Goal: Task Accomplishment & Management: Use online tool/utility

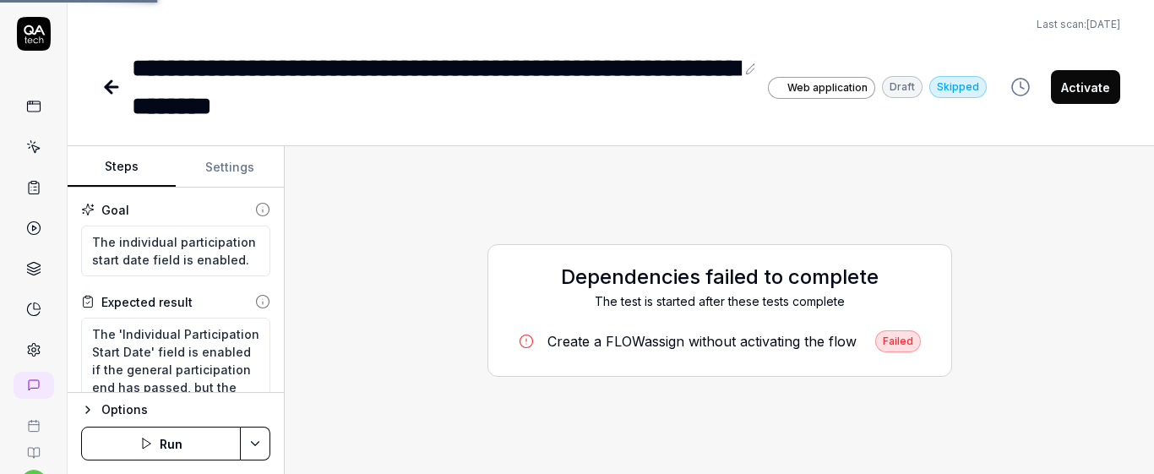
scroll to position [71, 0]
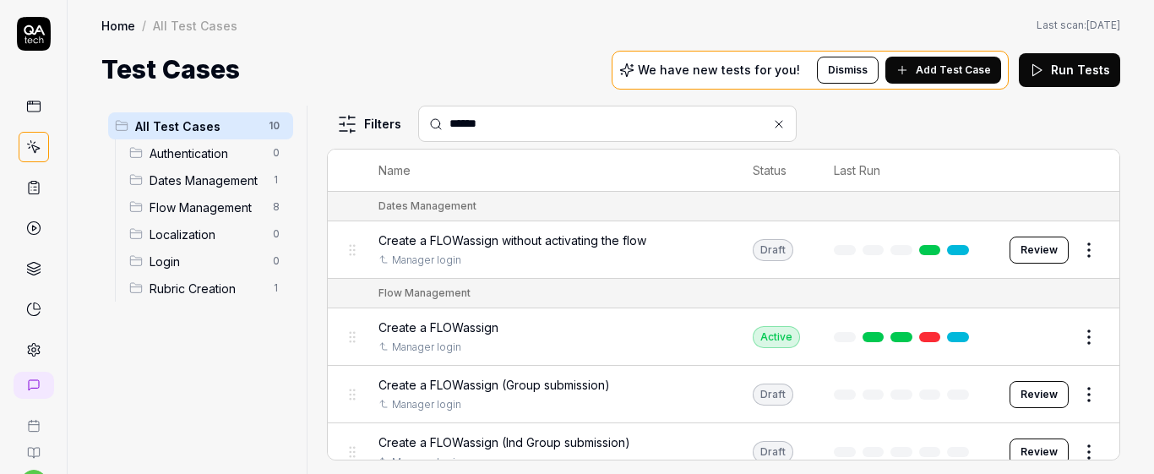
type input "******"
click at [553, 344] on div "Manager login" at bounding box center [549, 347] width 341 height 15
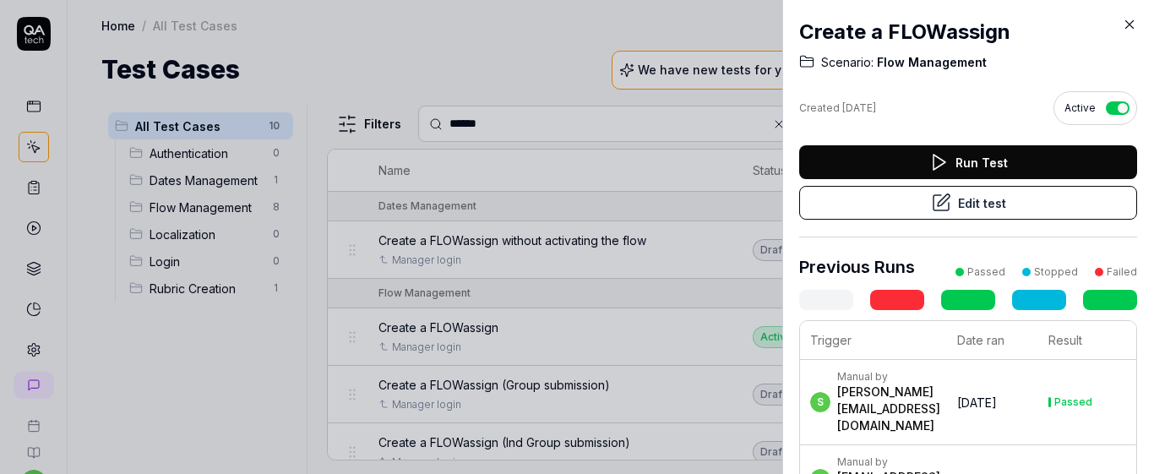
click at [867, 210] on button "Edit test" at bounding box center [968, 203] width 338 height 34
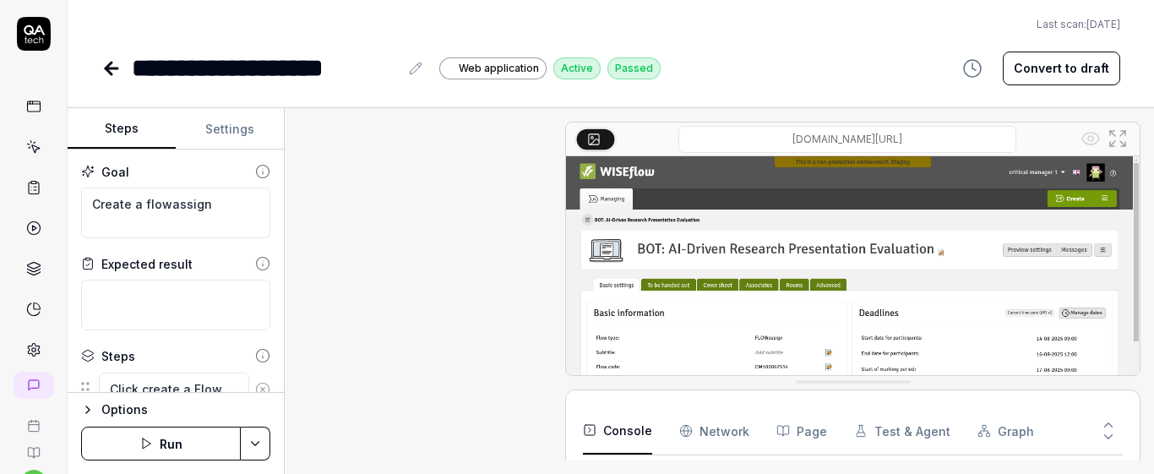
scroll to position [1779, 0]
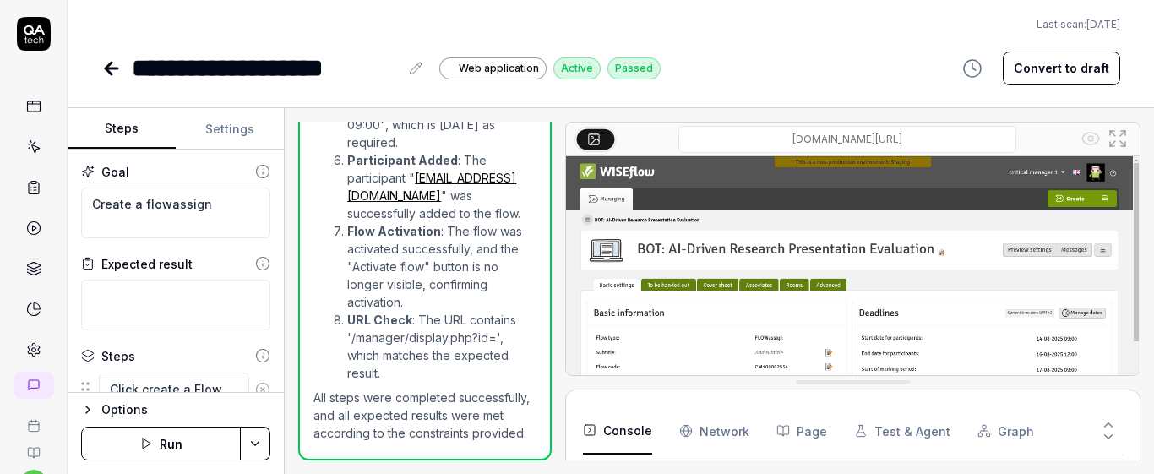
scroll to position [488, 0]
click at [193, 438] on button "Run" at bounding box center [161, 444] width 160 height 34
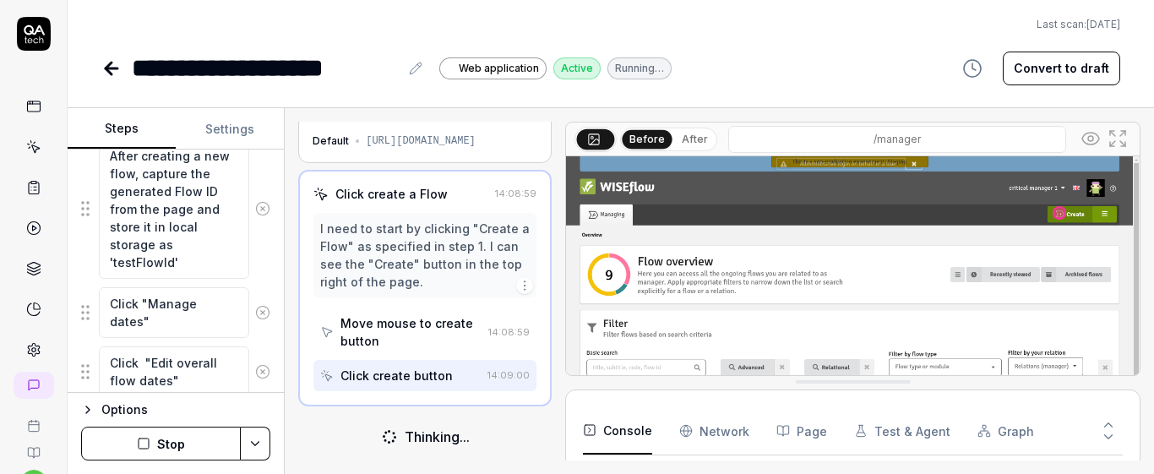
scroll to position [568, 0]
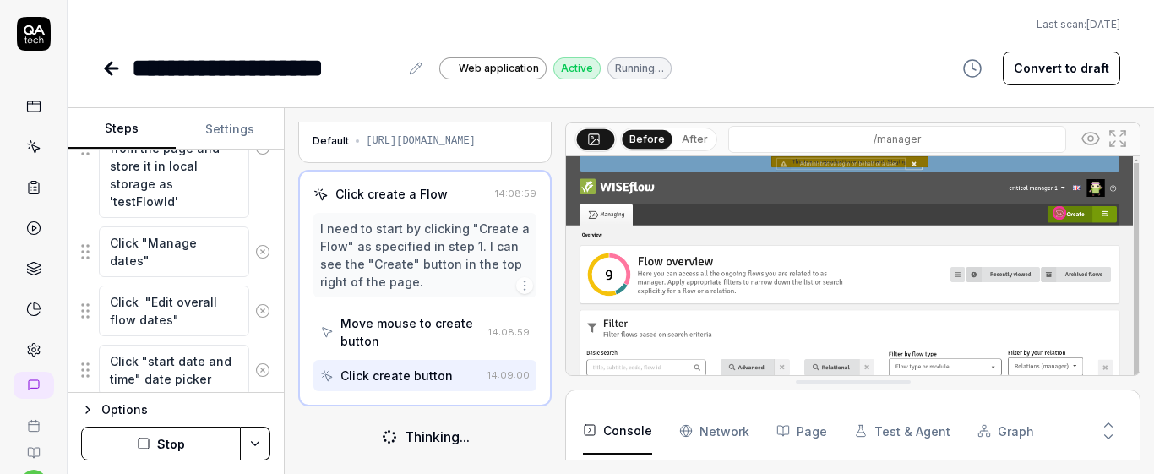
click at [297, 285] on div "Open browser 14:08:44 Default https://europe-stage.wiseflow.net/c/manager Click…" at bounding box center [719, 291] width 869 height 366
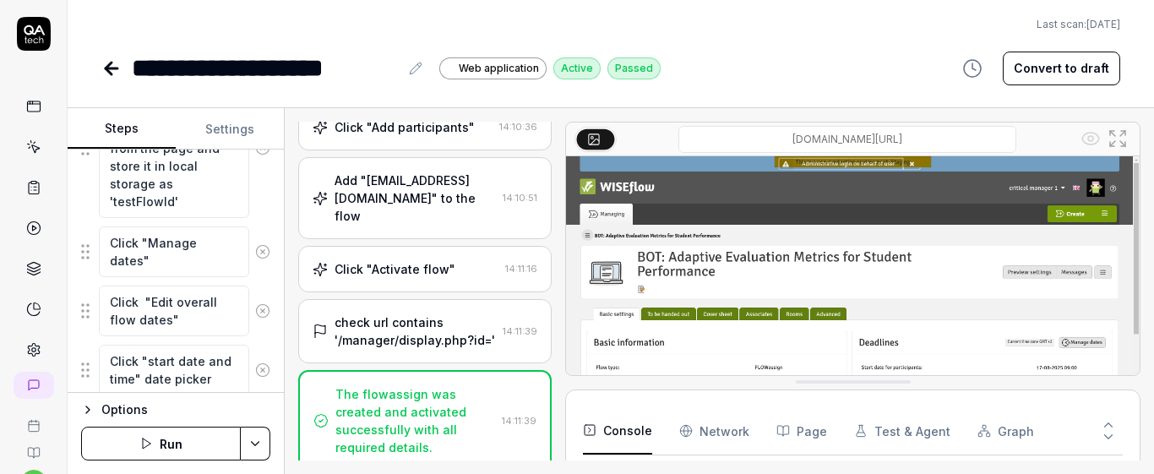
scroll to position [905, 0]
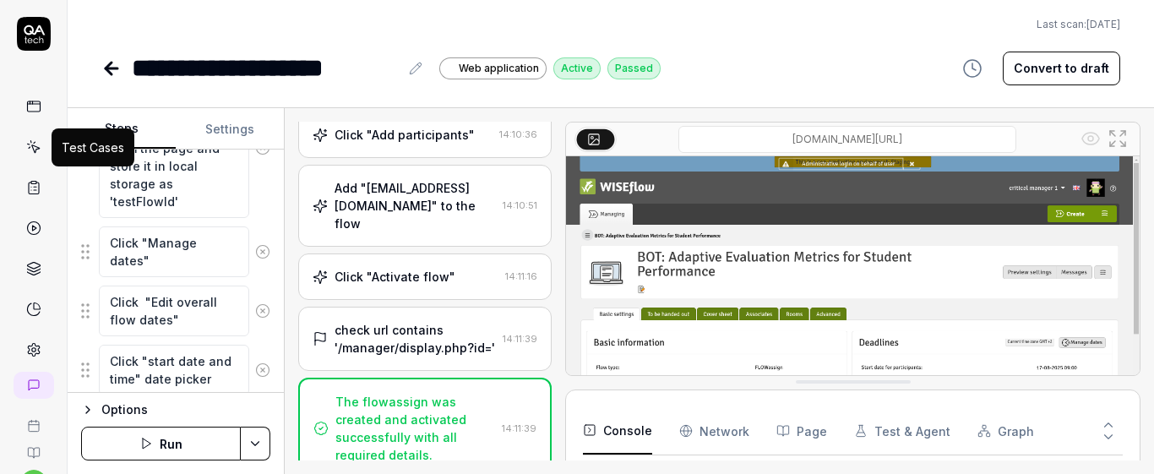
click at [30, 142] on icon at bounding box center [33, 146] width 15 height 15
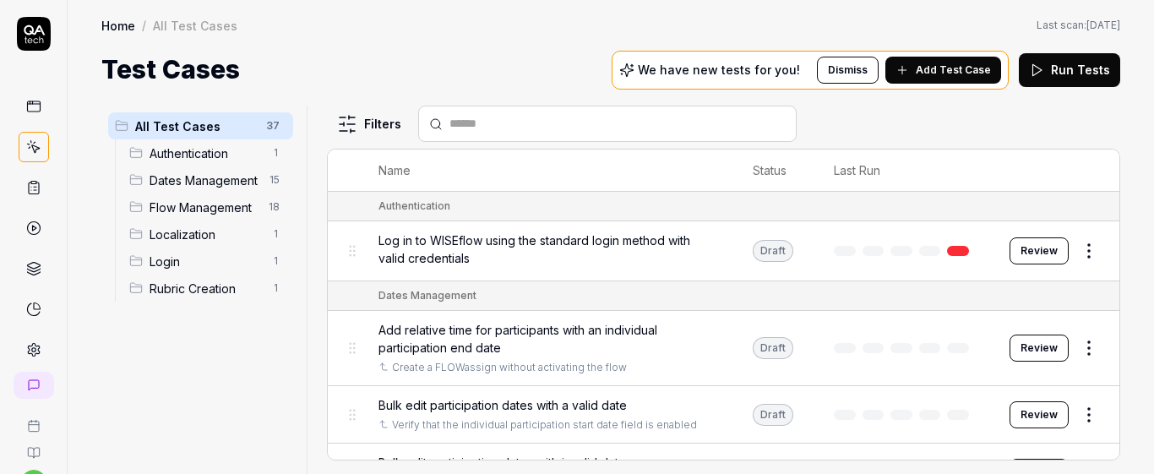
click at [220, 183] on span "Dates Management" at bounding box center [205, 181] width 110 height 18
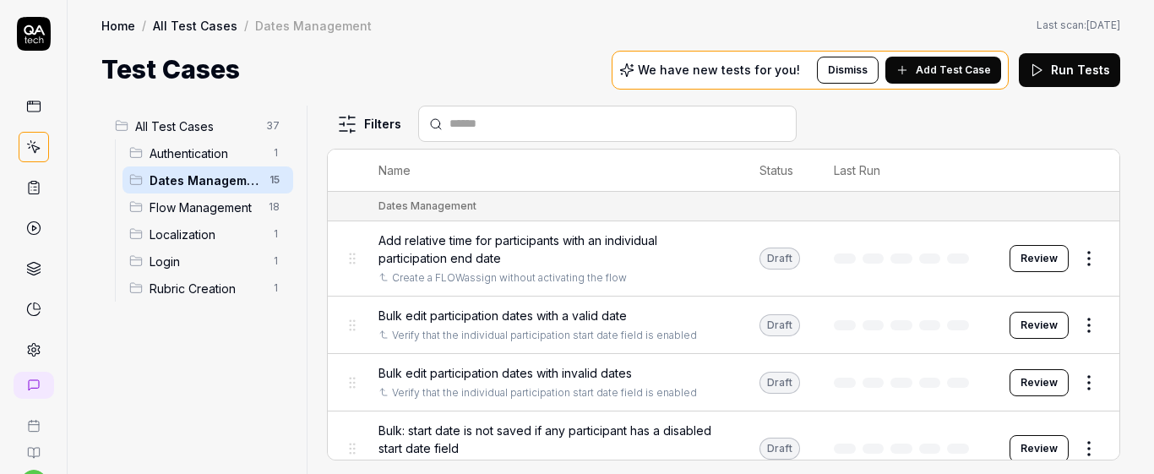
click at [696, 318] on div "Bulk edit participation dates with a valid date" at bounding box center [552, 316] width 347 height 18
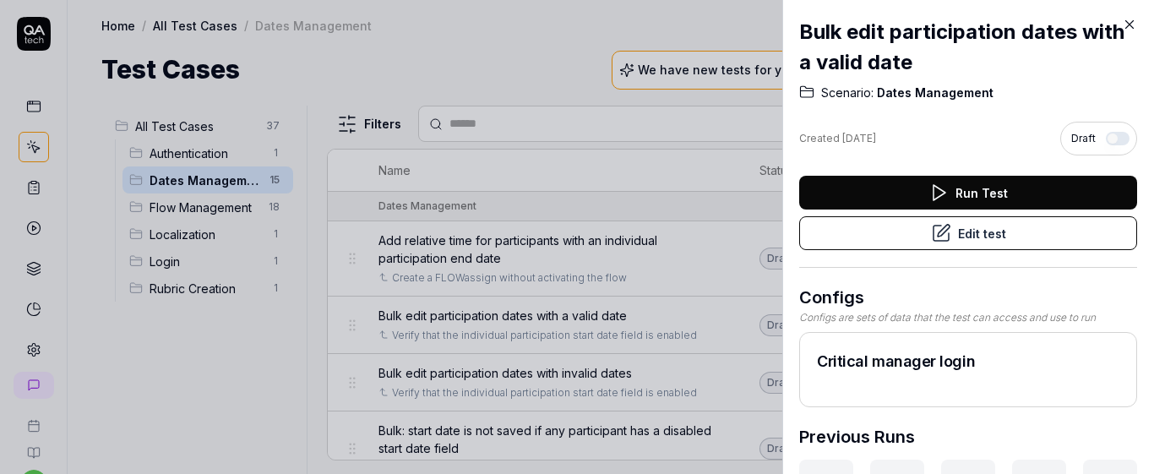
click at [870, 245] on button "Edit test" at bounding box center [968, 233] width 338 height 34
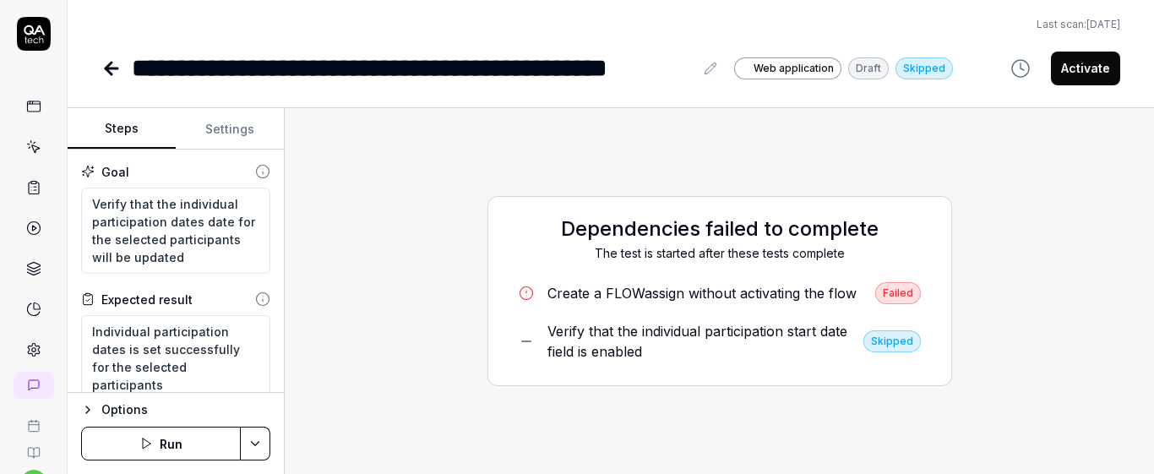
click at [155, 438] on button "Run" at bounding box center [161, 444] width 160 height 34
type textarea "*"
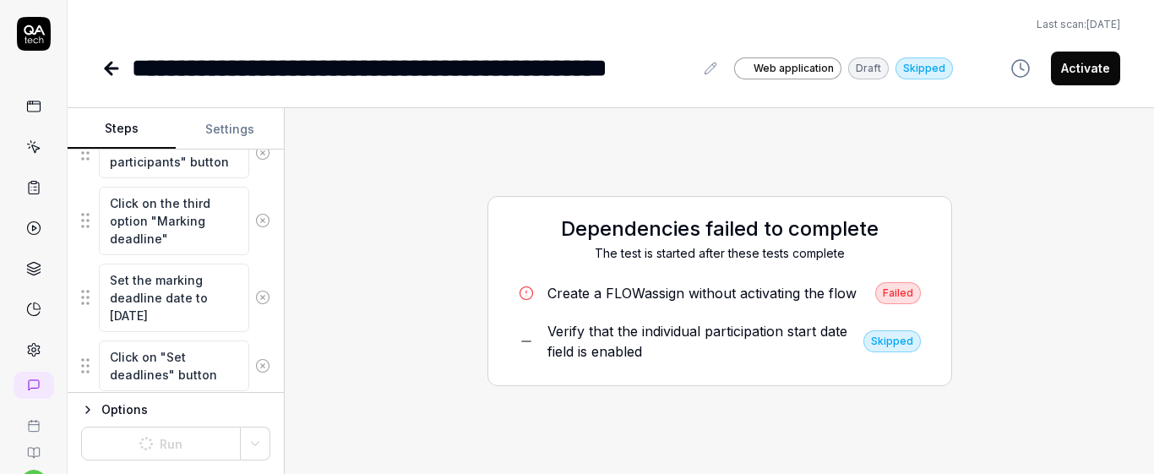
scroll to position [1338, 0]
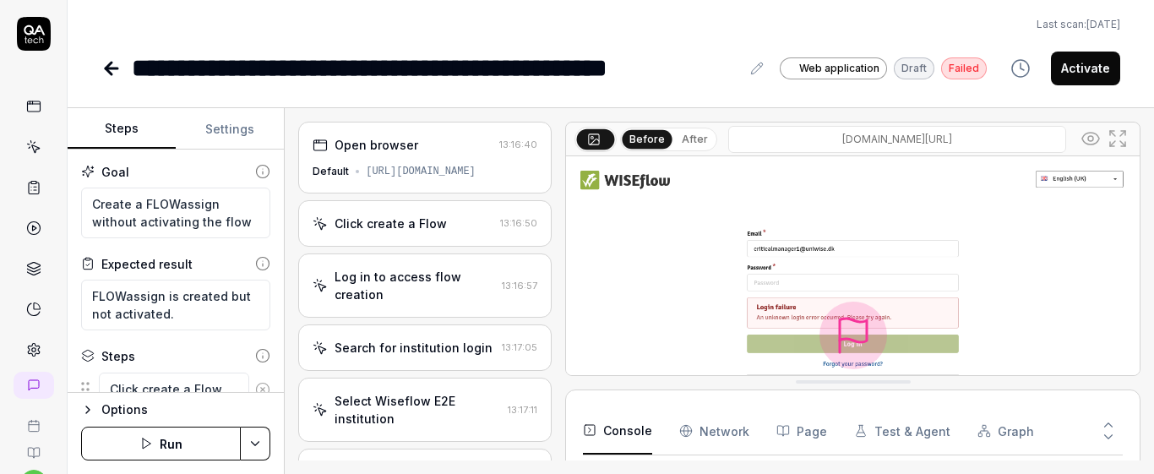
scroll to position [71, 0]
click at [248, 134] on button "Settings" at bounding box center [230, 129] width 108 height 41
type textarea "*"
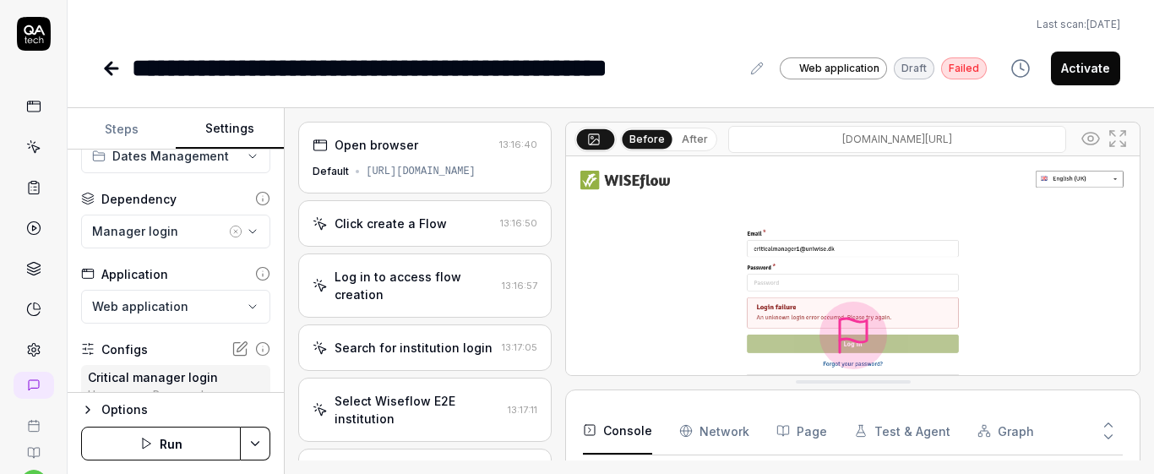
scroll to position [5, 0]
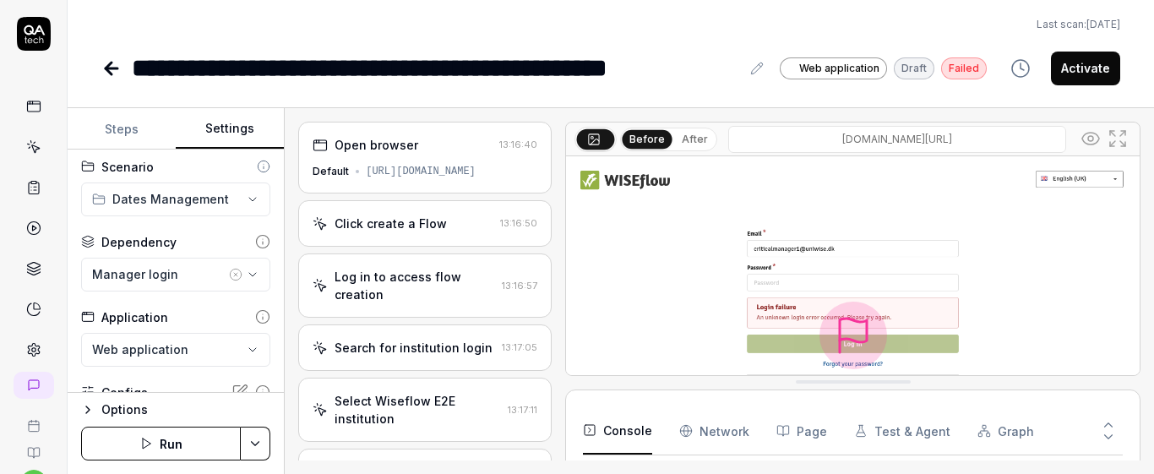
click at [231, 269] on circle "button" at bounding box center [236, 274] width 11 height 11
click at [232, 275] on button "No test case" at bounding box center [175, 275] width 189 height 34
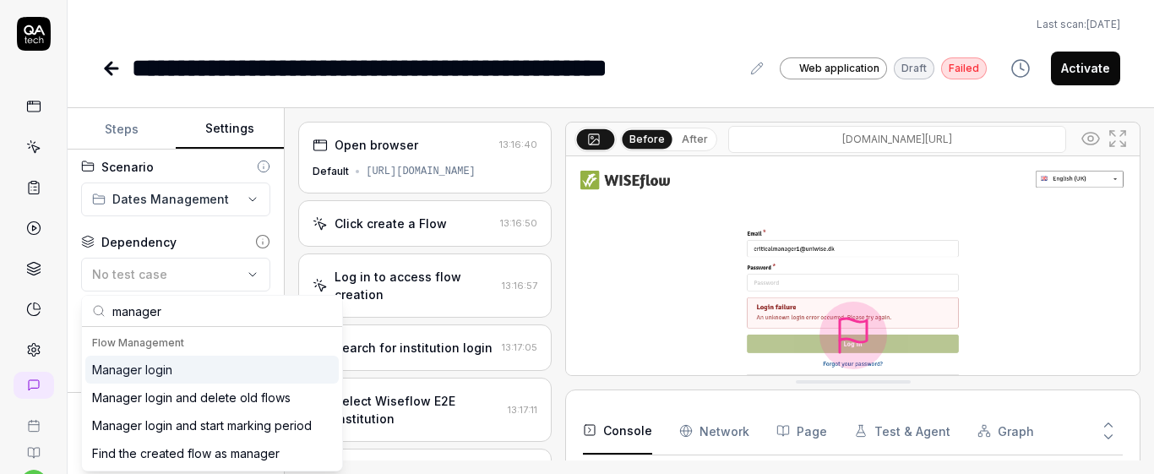
type input "manager"
click at [209, 373] on div "Manager login" at bounding box center [211, 370] width 253 height 28
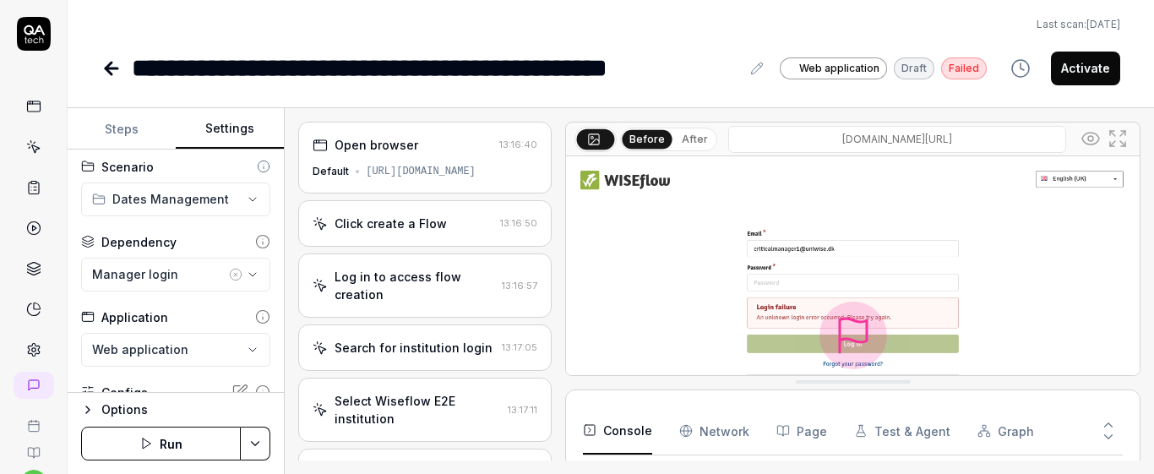
click at [270, 293] on div "**********" at bounding box center [176, 271] width 216 height 243
click at [185, 450] on button "Run" at bounding box center [161, 444] width 160 height 34
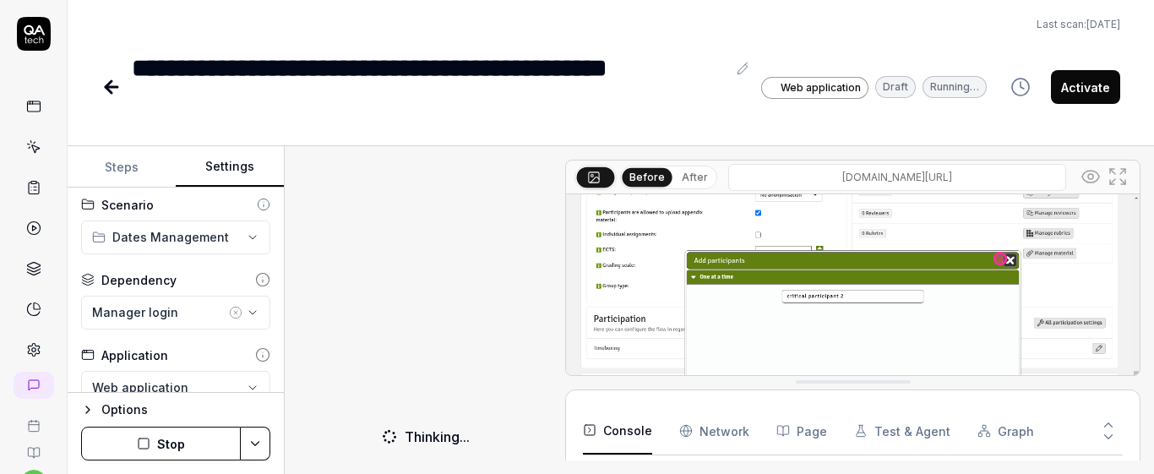
scroll to position [1098, 0]
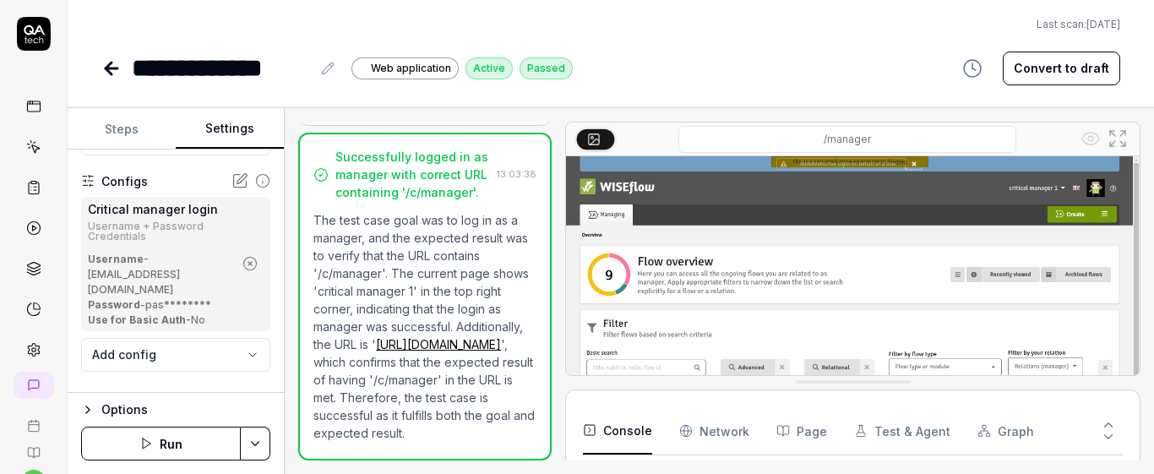
scroll to position [231, 0]
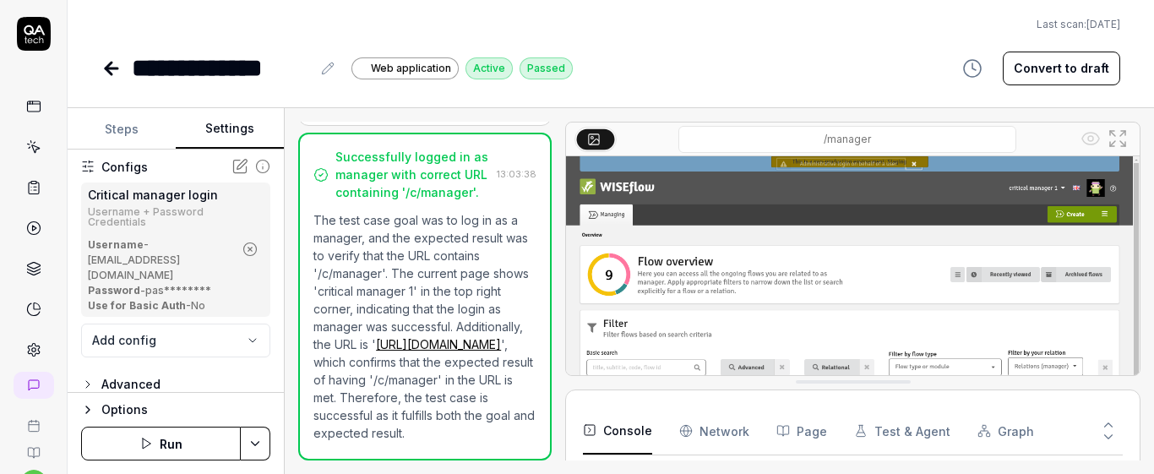
click at [139, 135] on button "Steps" at bounding box center [122, 129] width 108 height 41
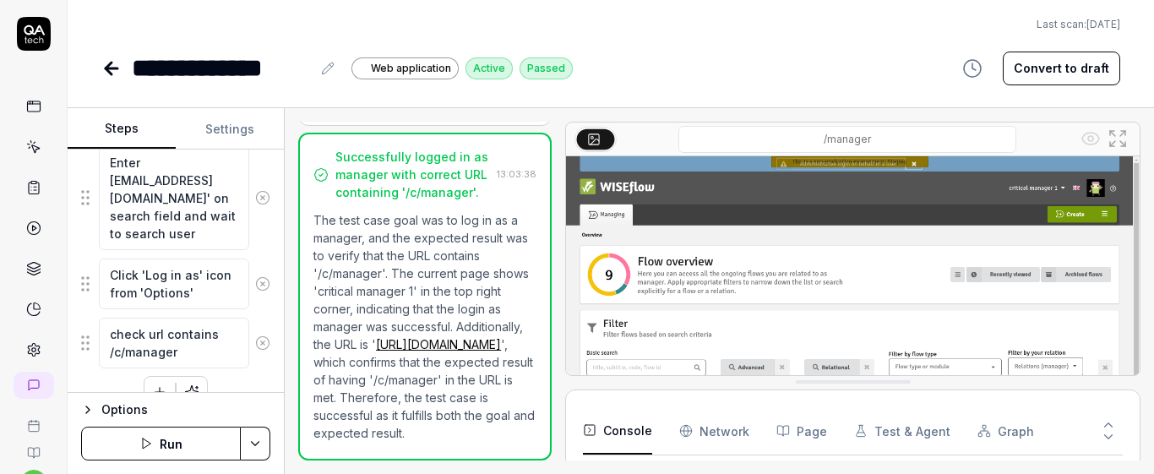
scroll to position [978, 0]
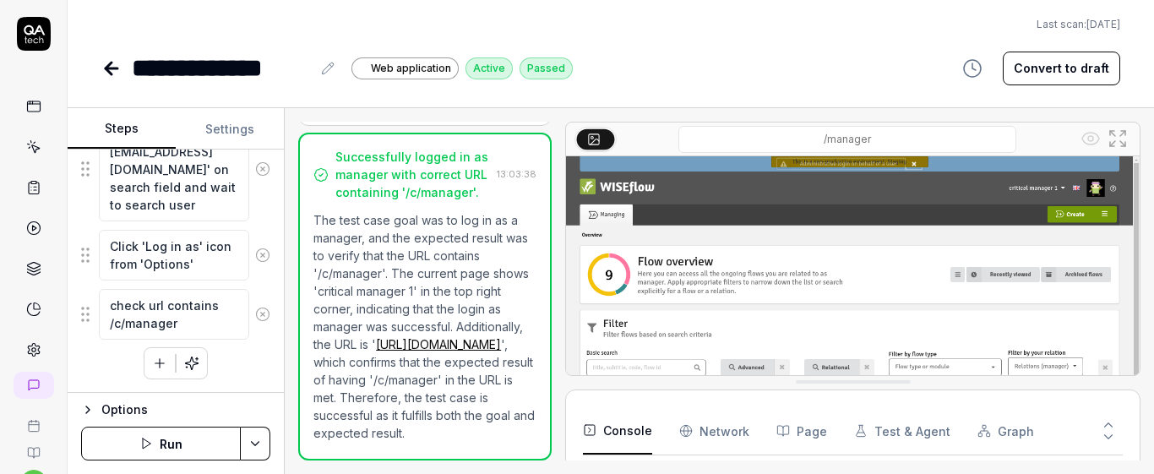
type textarea "*"
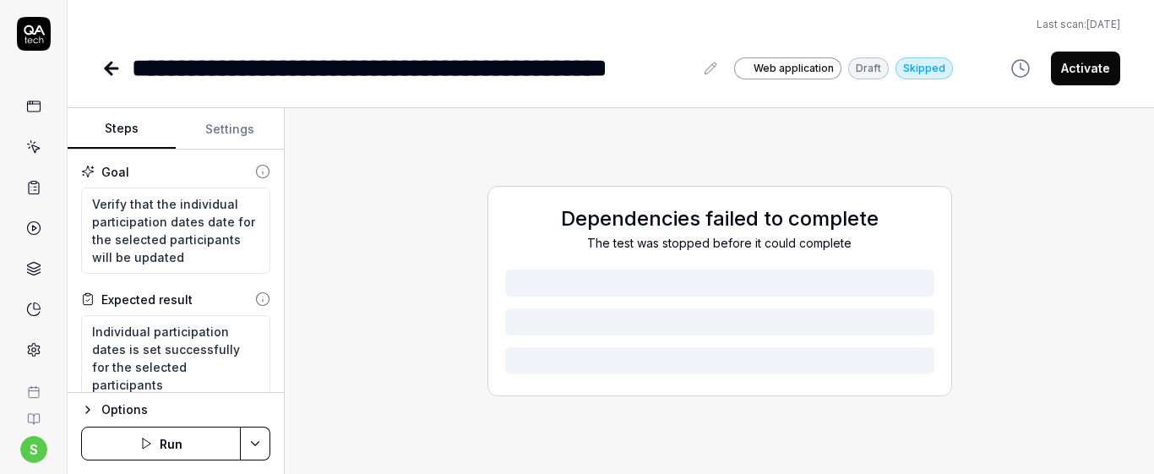
scroll to position [71, 0]
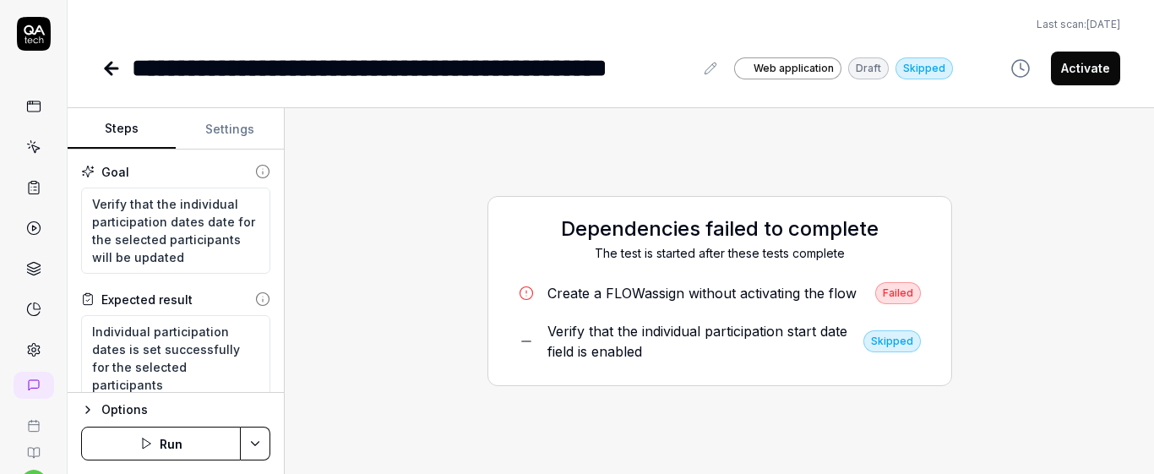
click at [816, 297] on div "Create a FLOWassign without activating the flow" at bounding box center [702, 293] width 309 height 20
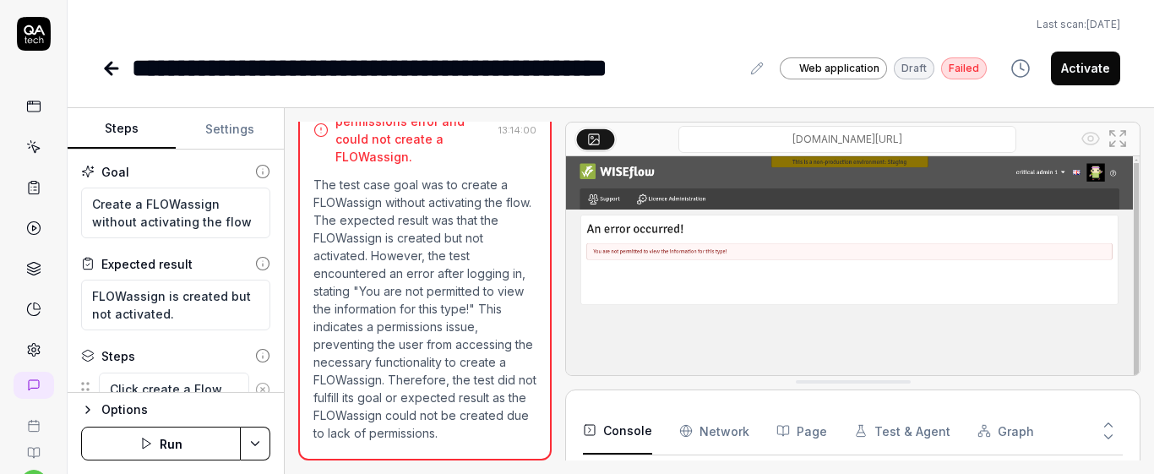
scroll to position [145, 0]
click at [186, 439] on button "Run" at bounding box center [161, 444] width 160 height 34
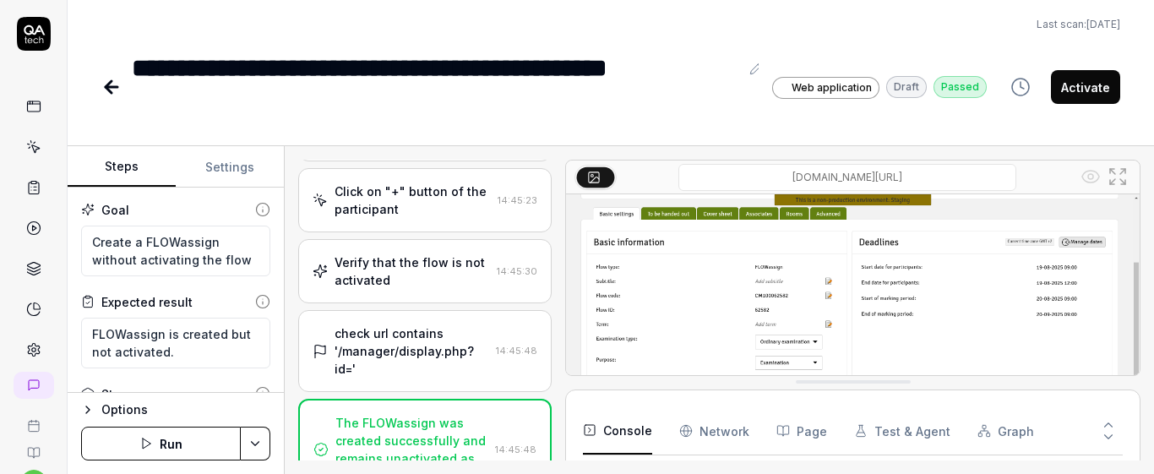
scroll to position [783, 0]
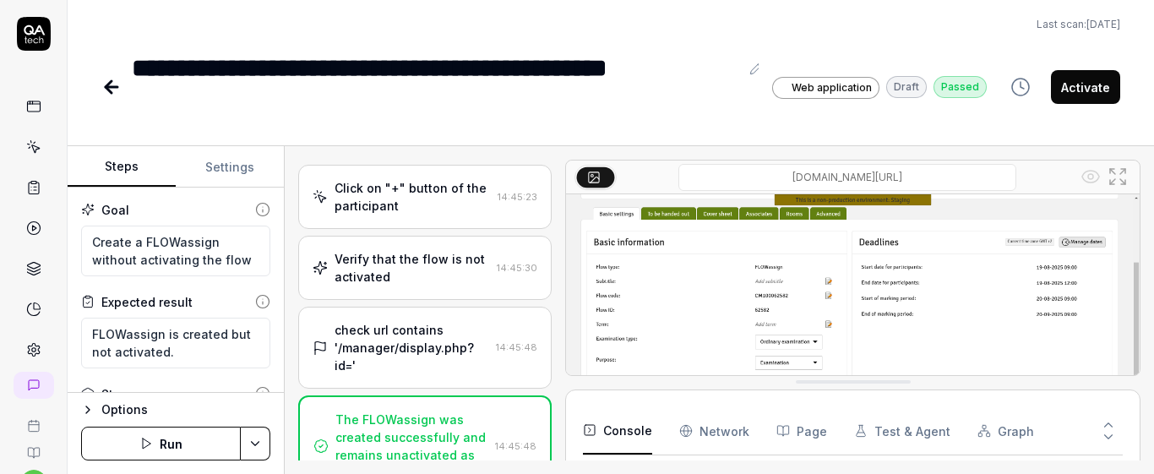
type textarea "*"
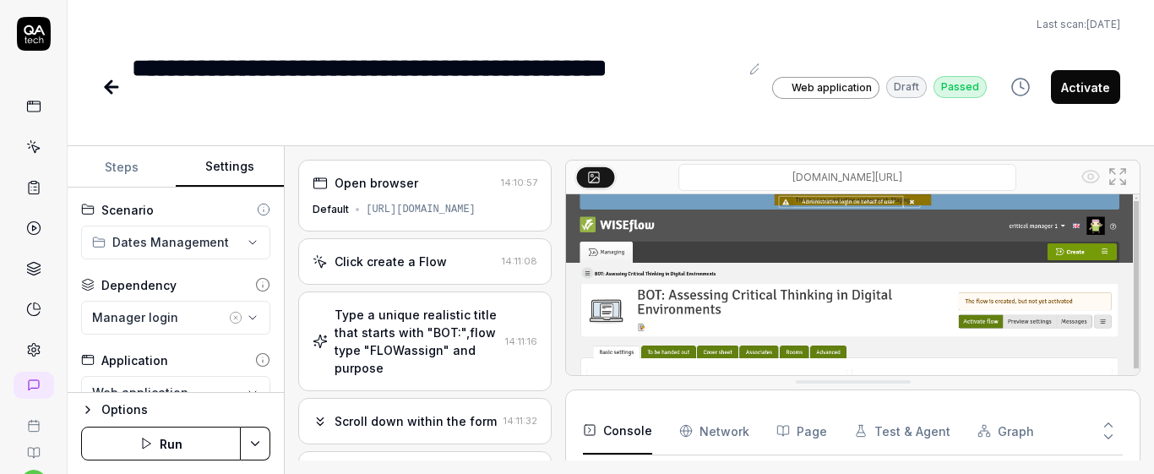
scroll to position [71, 0]
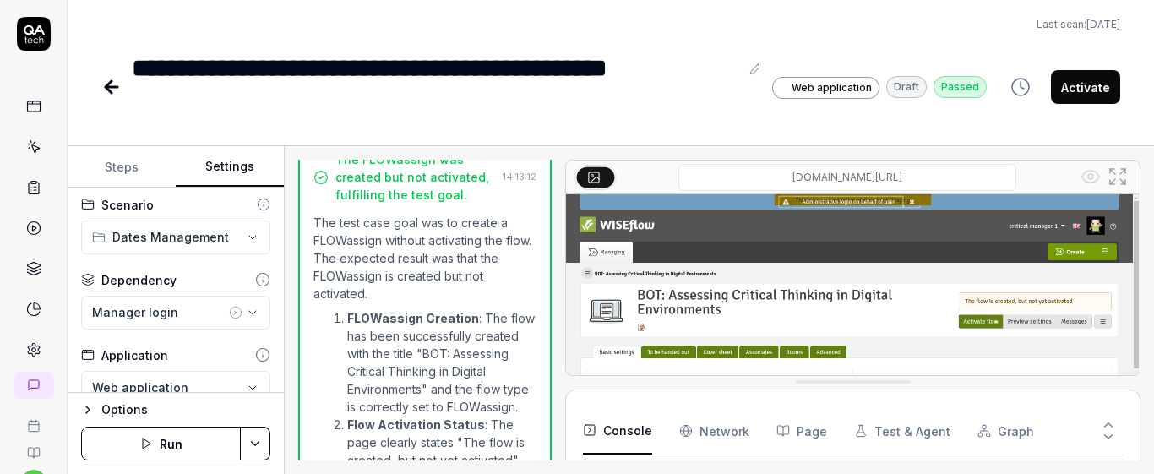
click at [36, 153] on link at bounding box center [34, 147] width 30 height 30
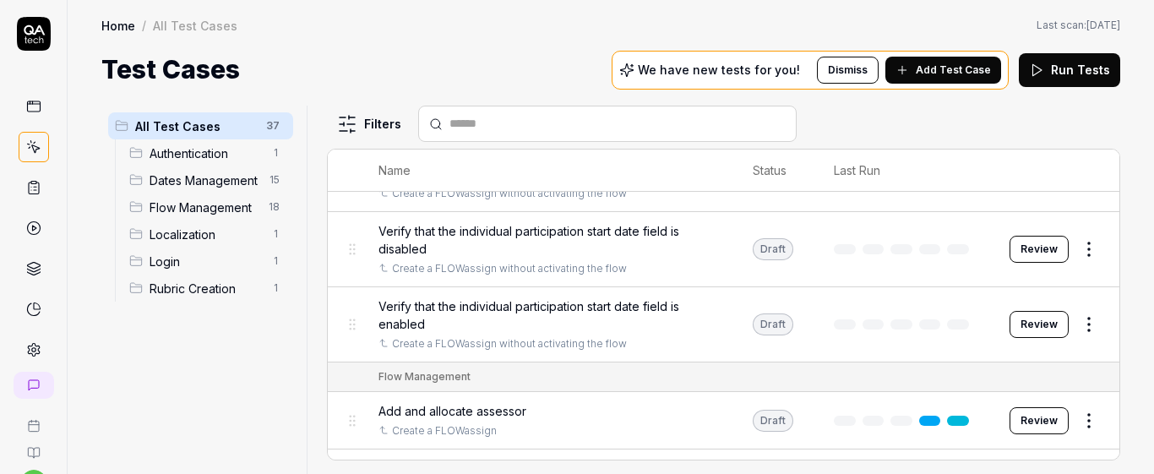
scroll to position [998, 0]
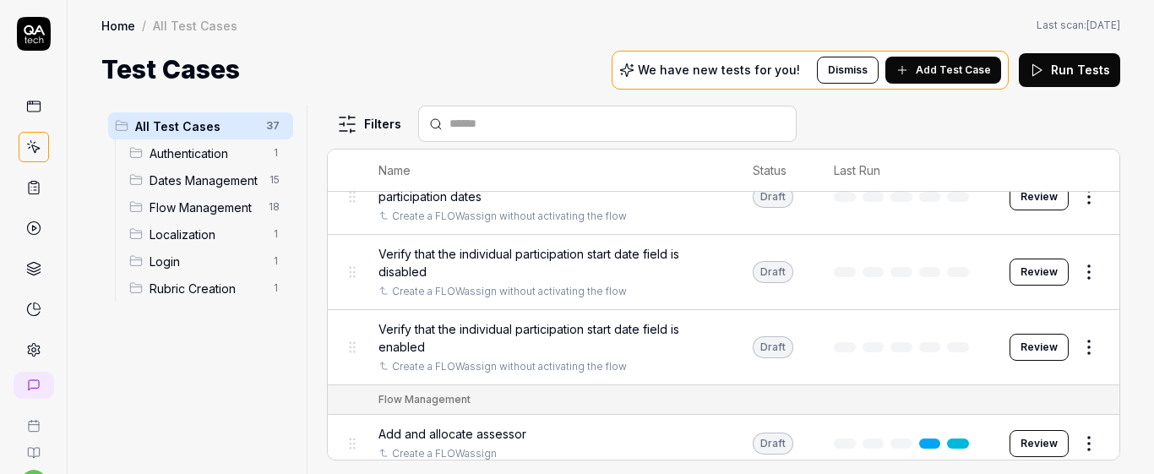
click at [517, 347] on span "Verify that the individual participation start date field is enabled" at bounding box center [549, 337] width 341 height 35
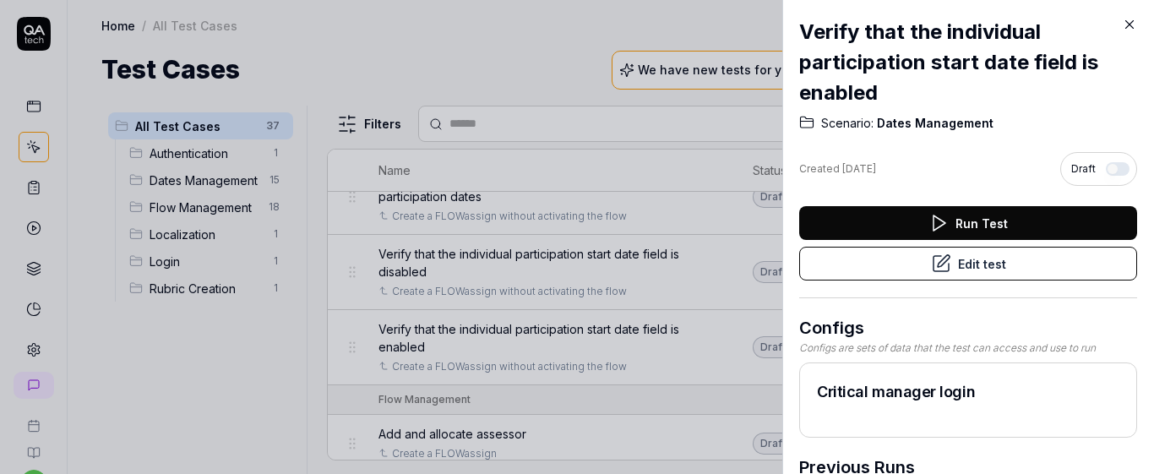
click at [908, 270] on button "Edit test" at bounding box center [968, 264] width 338 height 34
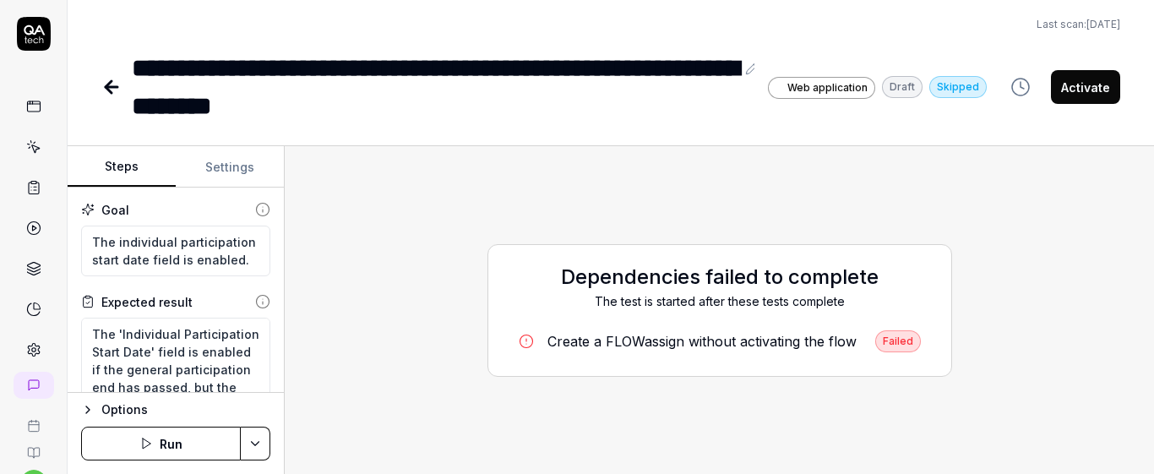
click at [180, 438] on button "Run" at bounding box center [161, 444] width 160 height 34
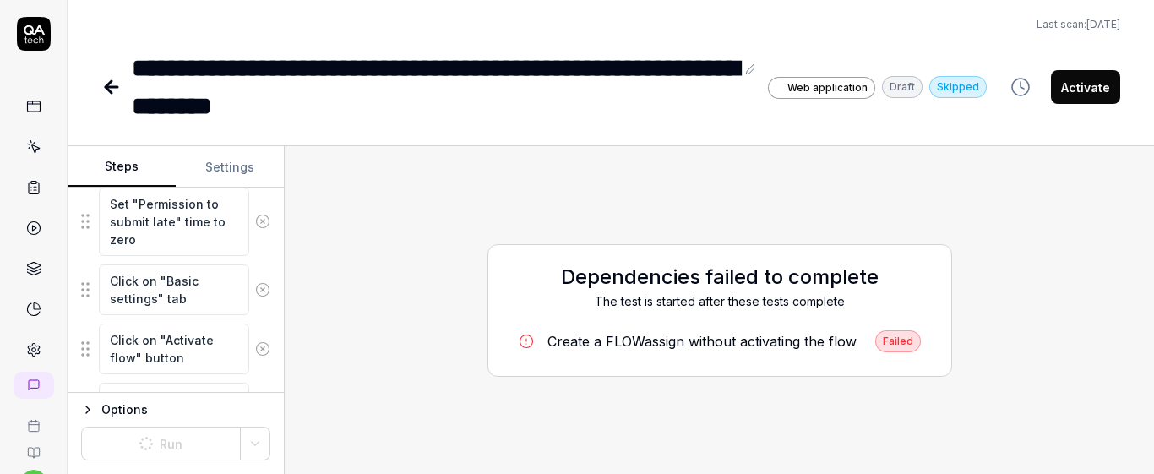
scroll to position [710, 0]
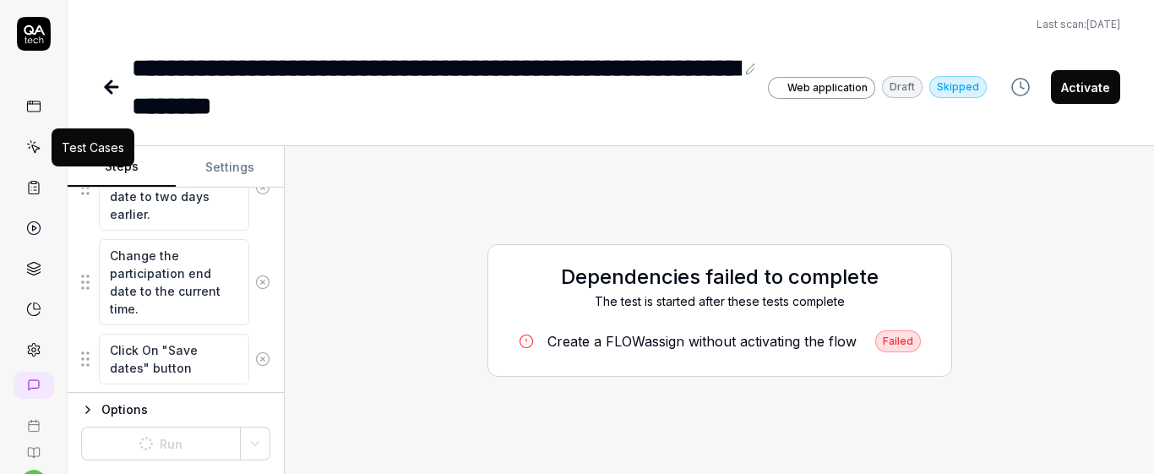
click at [19, 144] on link at bounding box center [34, 147] width 30 height 30
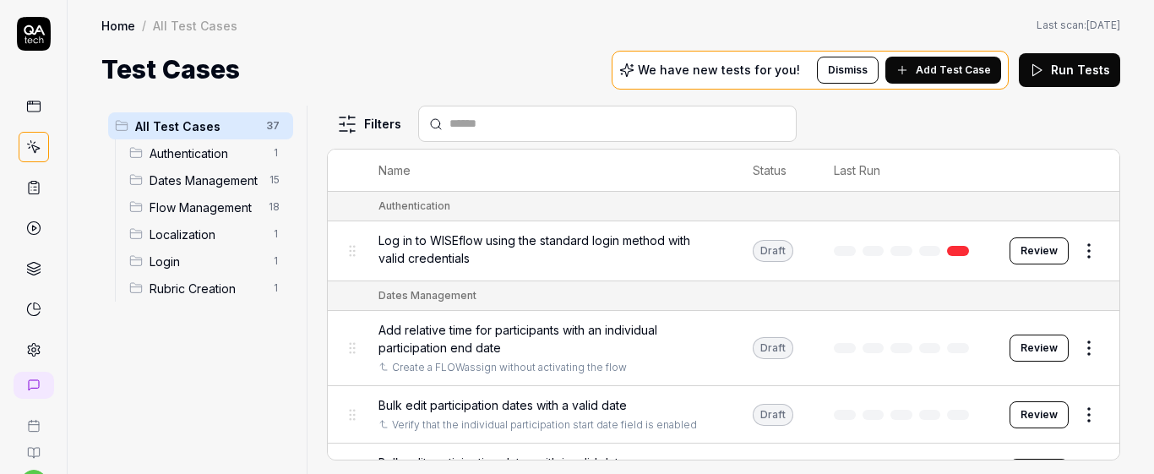
click at [158, 169] on div "Dates Management 15" at bounding box center [208, 179] width 171 height 27
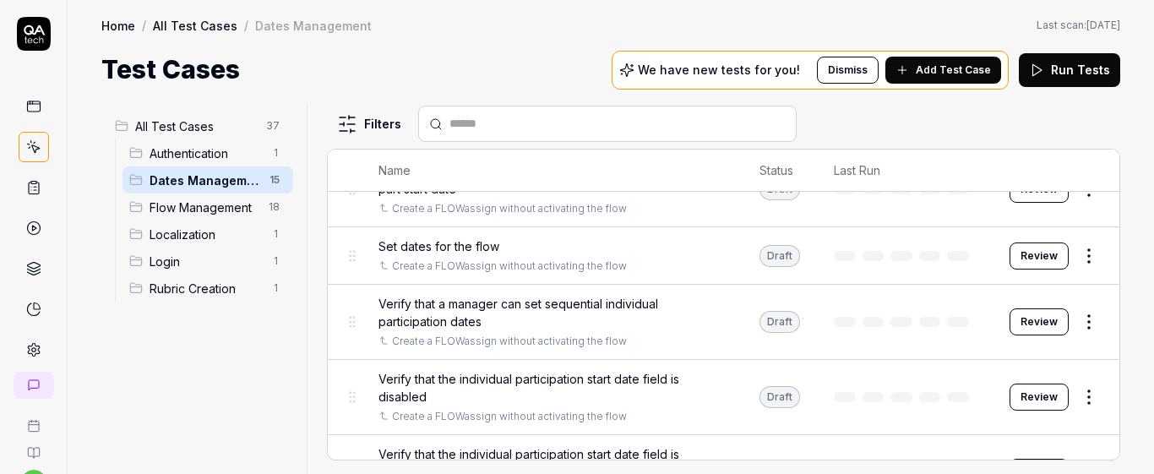
scroll to position [833, 0]
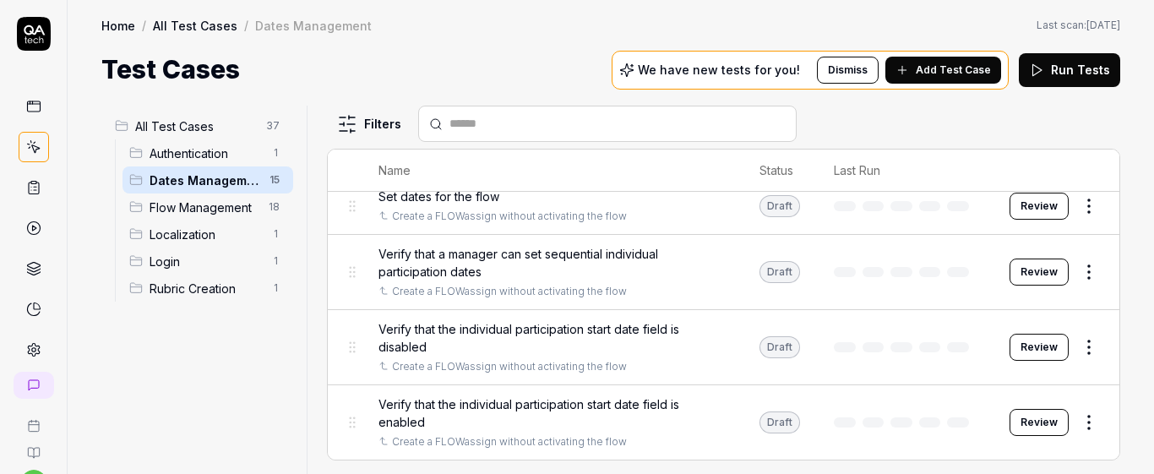
click at [466, 341] on span "Verify that the individual participation start date field is disabled" at bounding box center [552, 337] width 347 height 35
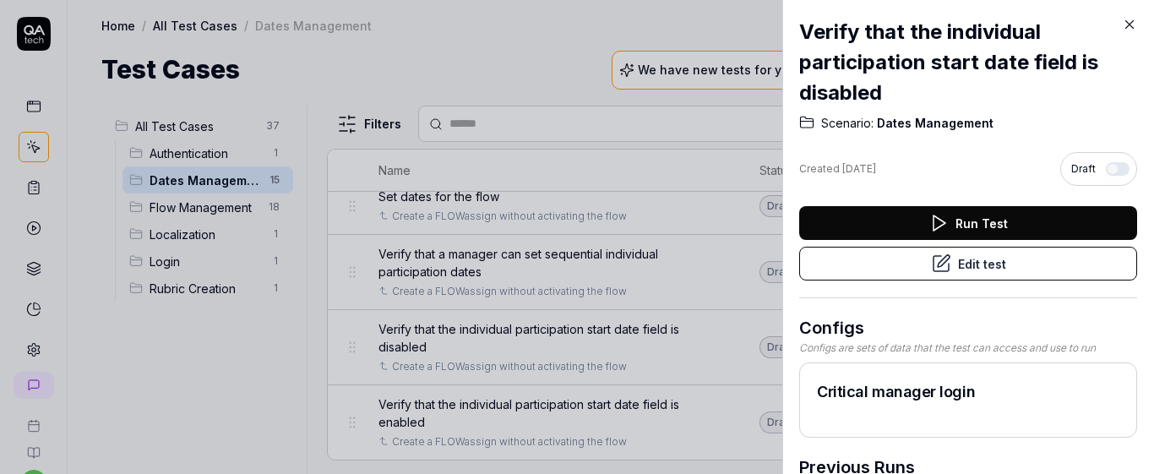
click at [924, 273] on button "Edit test" at bounding box center [968, 264] width 338 height 34
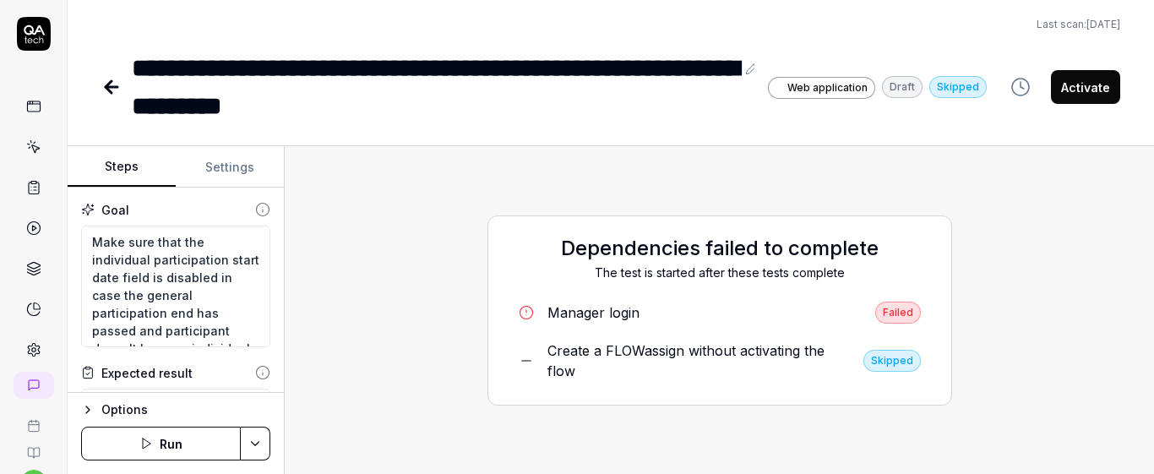
click at [194, 456] on button "Run" at bounding box center [161, 444] width 160 height 34
type textarea "*"
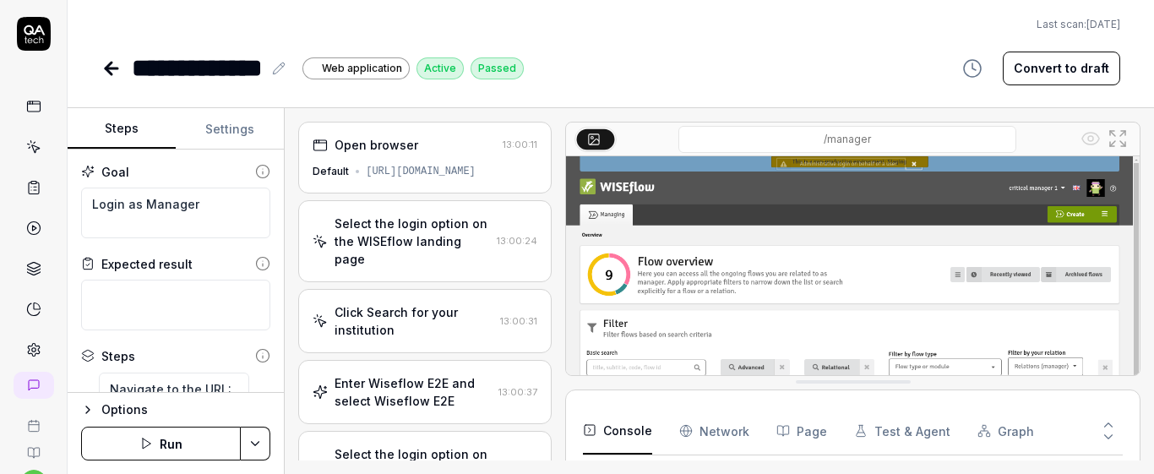
type textarea "*"
